Goal: Task Accomplishment & Management: Complete application form

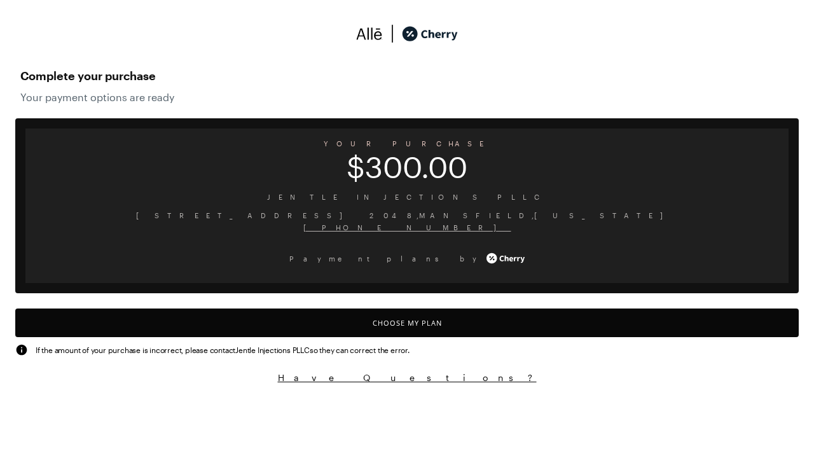
click at [407, 322] on button "Choose My Plan" at bounding box center [406, 322] width 783 height 29
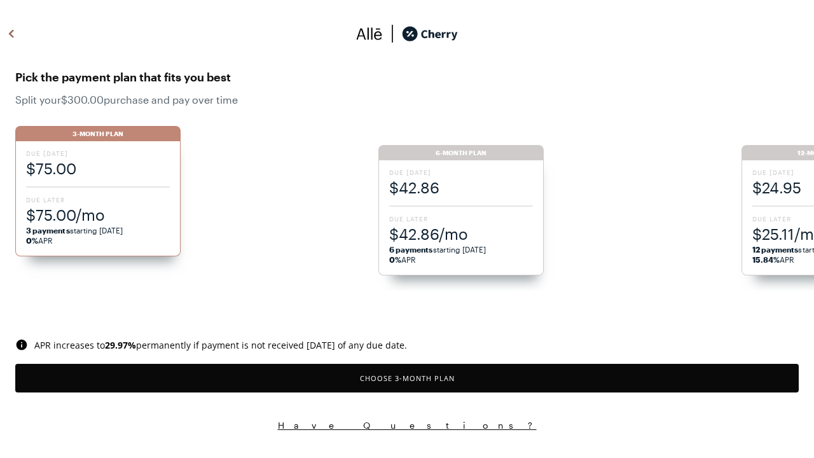
click at [407, 378] on button "Choose 3 -Month Plan" at bounding box center [406, 378] width 783 height 29
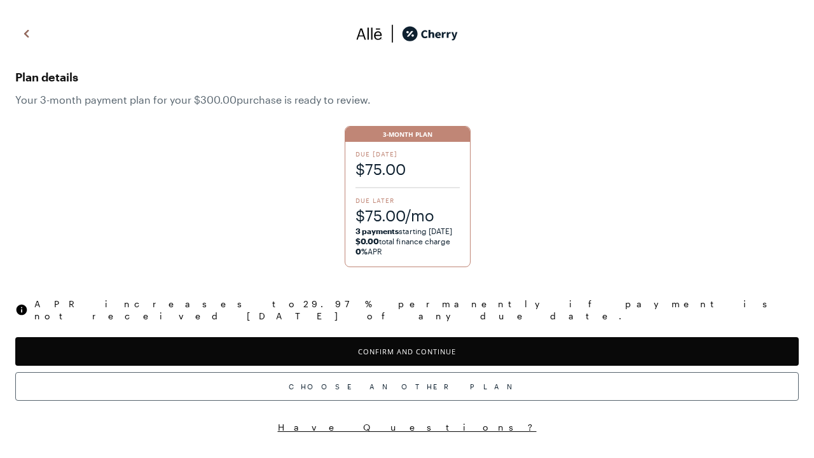
click at [407, 339] on button "Confirm and Continue" at bounding box center [406, 351] width 783 height 29
